Goal: Task Accomplishment & Management: Manage account settings

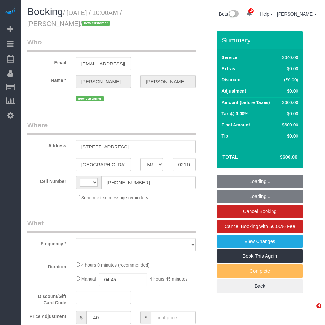
select select "MA"
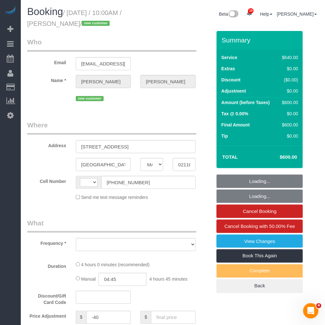
select select "string:[GEOGRAPHIC_DATA]"
select select "string:stripe-pm_1S6AvA4VGloSiKo7xSJDXScx"
select select "number:58"
select select "number:70"
select select "number:15"
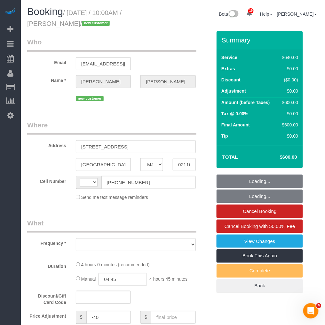
select select "number:5"
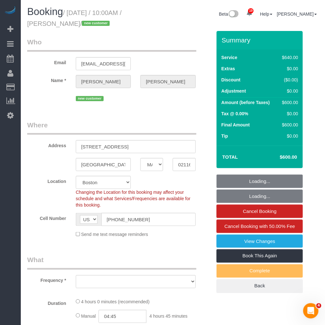
select select "object:942"
select select "spot1"
select select "object:1133"
select select "2"
select select "240"
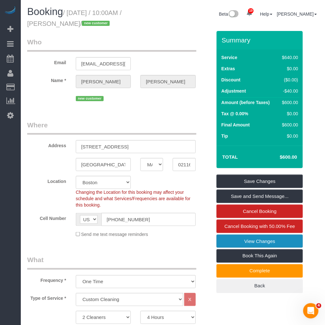
click at [248, 240] on link "View Changes" at bounding box center [259, 241] width 86 height 13
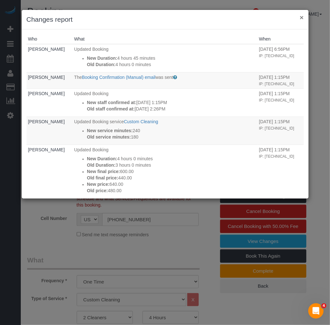
click at [300, 18] on button "×" at bounding box center [302, 17] width 4 height 7
